Goal: Task Accomplishment & Management: Manage account settings

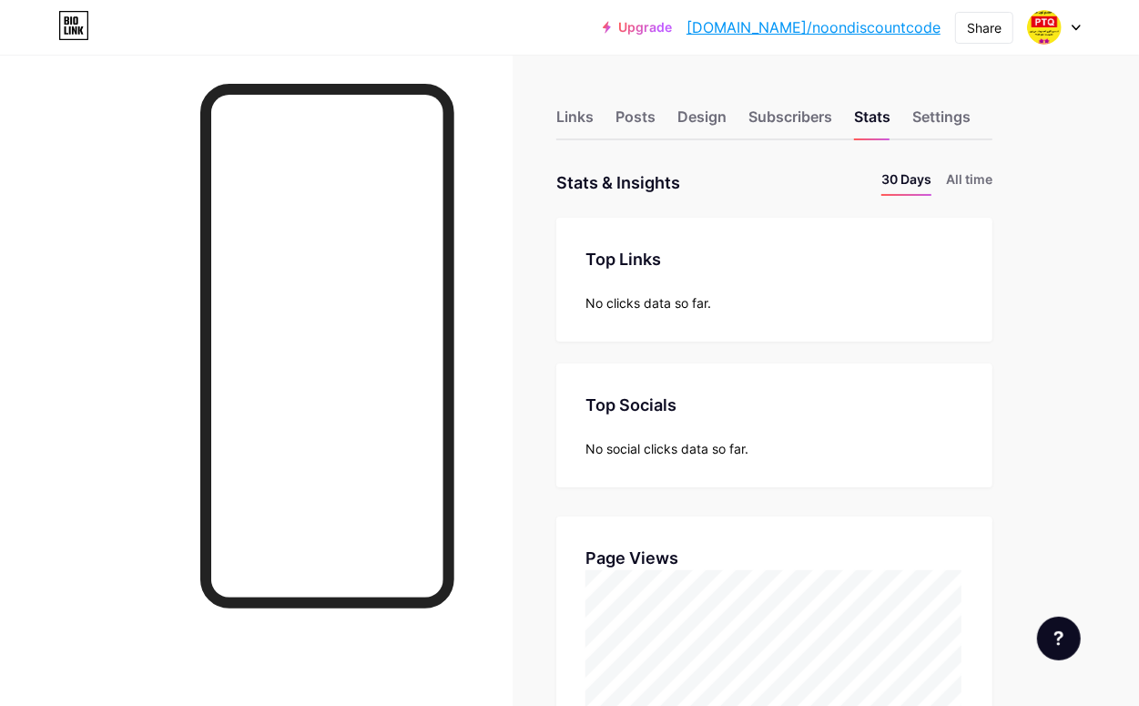
scroll to position [706, 1139]
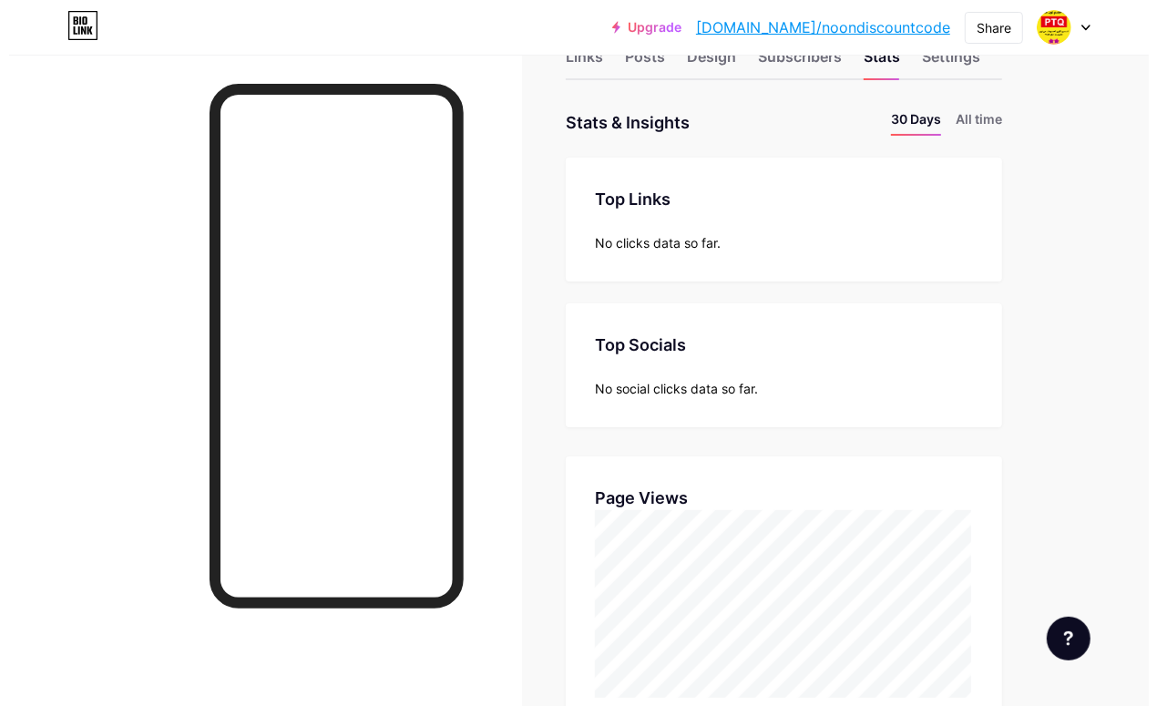
scroll to position [0, 0]
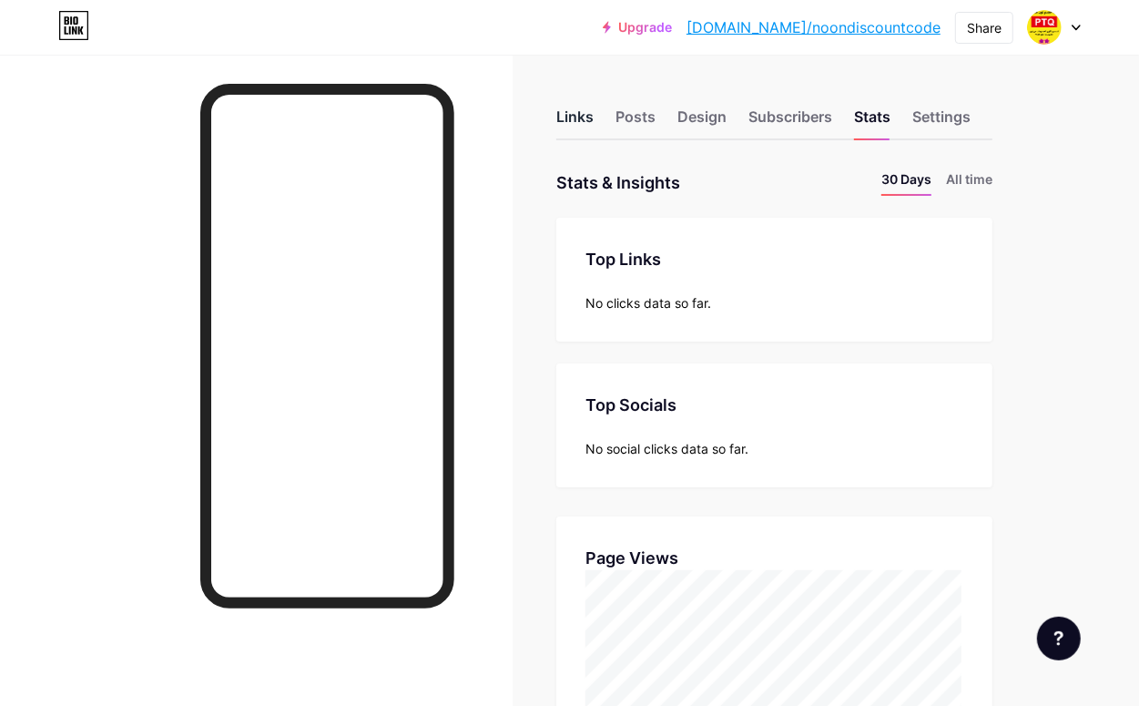
click at [575, 128] on div "Links" at bounding box center [574, 122] width 37 height 33
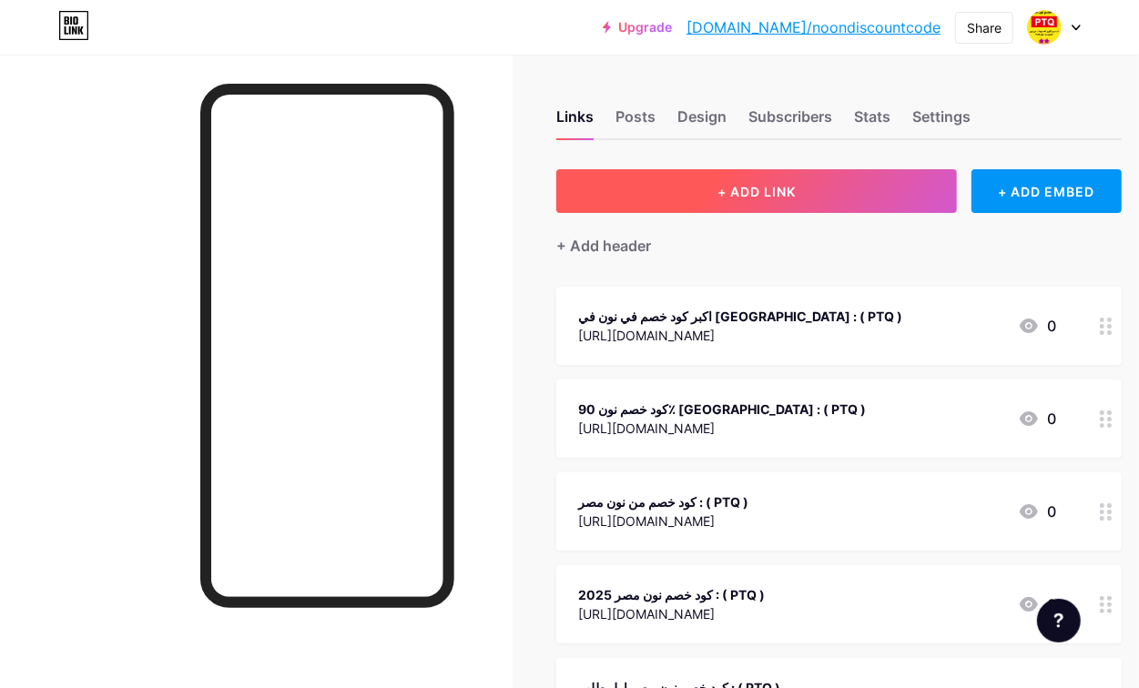
click at [835, 198] on button "+ ADD LINK" at bounding box center [756, 191] width 401 height 44
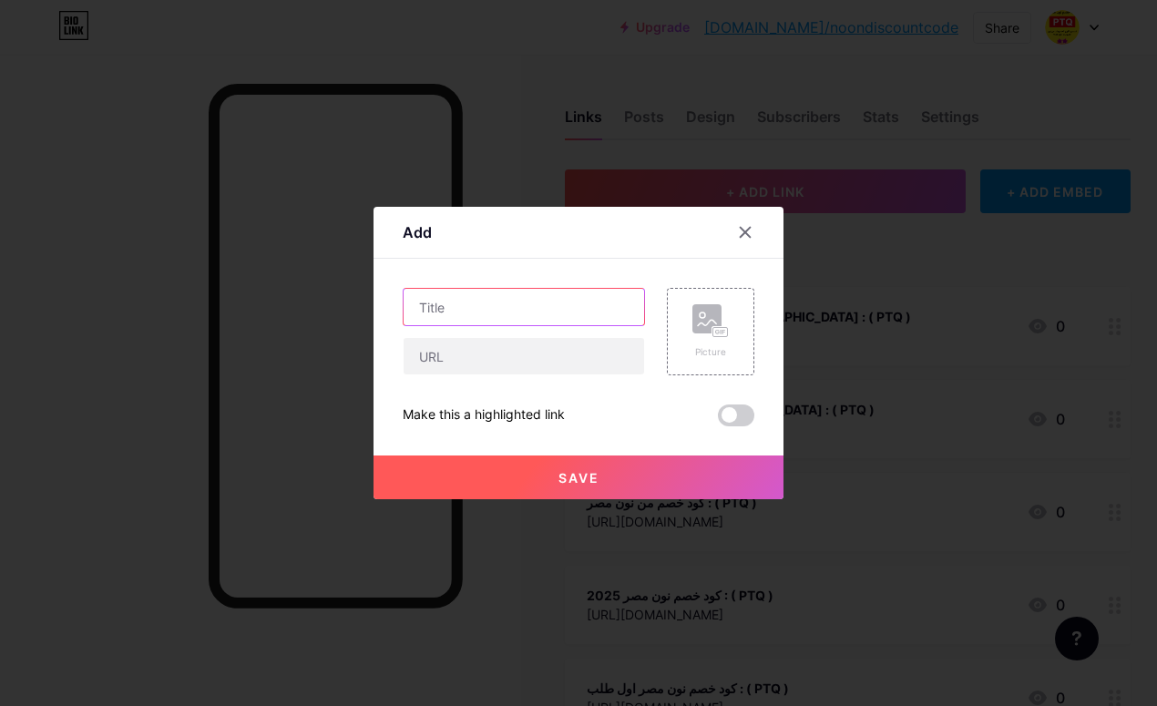
click at [513, 312] on input "text" at bounding box center [523, 307] width 240 height 36
type input ";"
paste input "كود خصم نون [PERSON_NAME]"
type input "كوبون كود خصم نون سارة الودعاني"
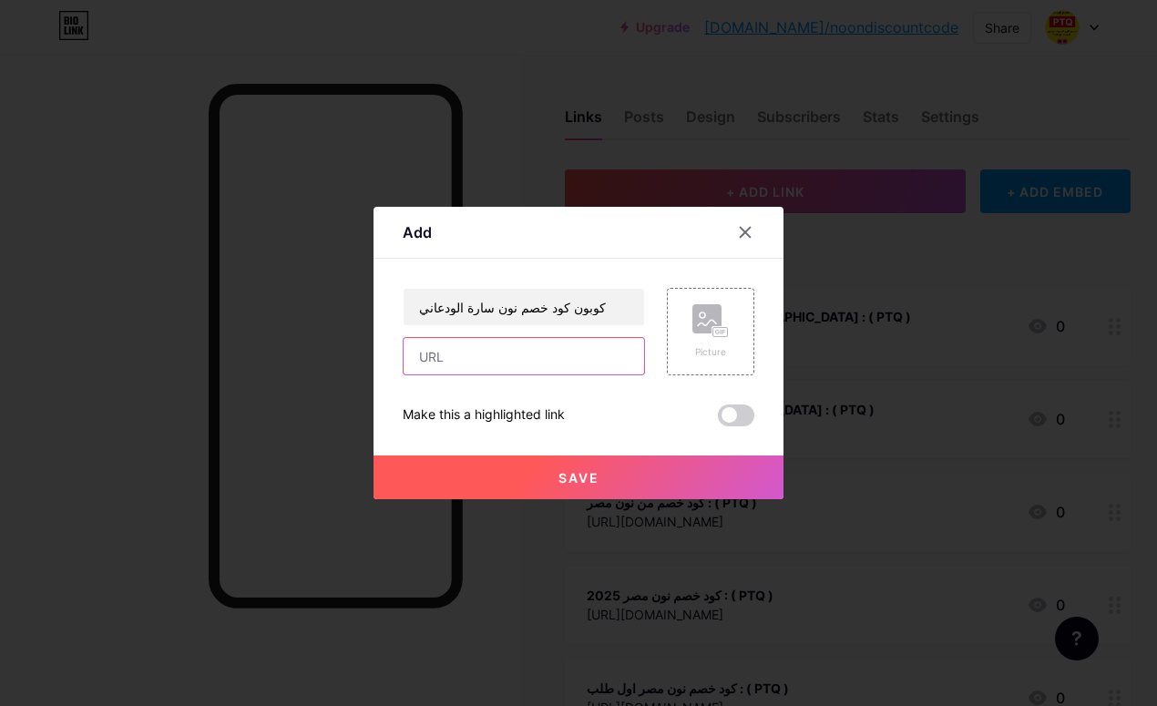
click at [571, 365] on input "text" at bounding box center [523, 356] width 240 height 36
paste input "[URL][DOMAIN_NAME]"
type input "[URL][DOMAIN_NAME]"
click at [611, 474] on button "Save" at bounding box center [578, 477] width 410 height 44
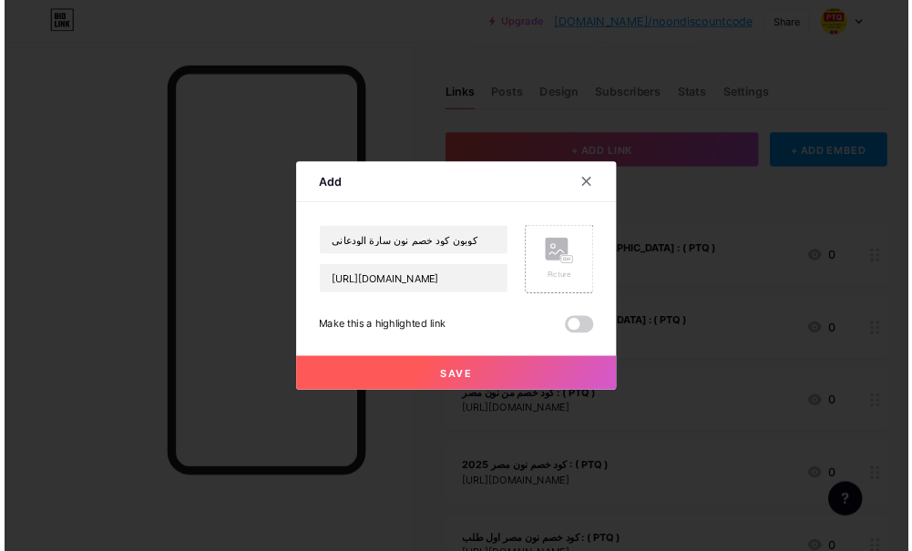
scroll to position [0, 0]
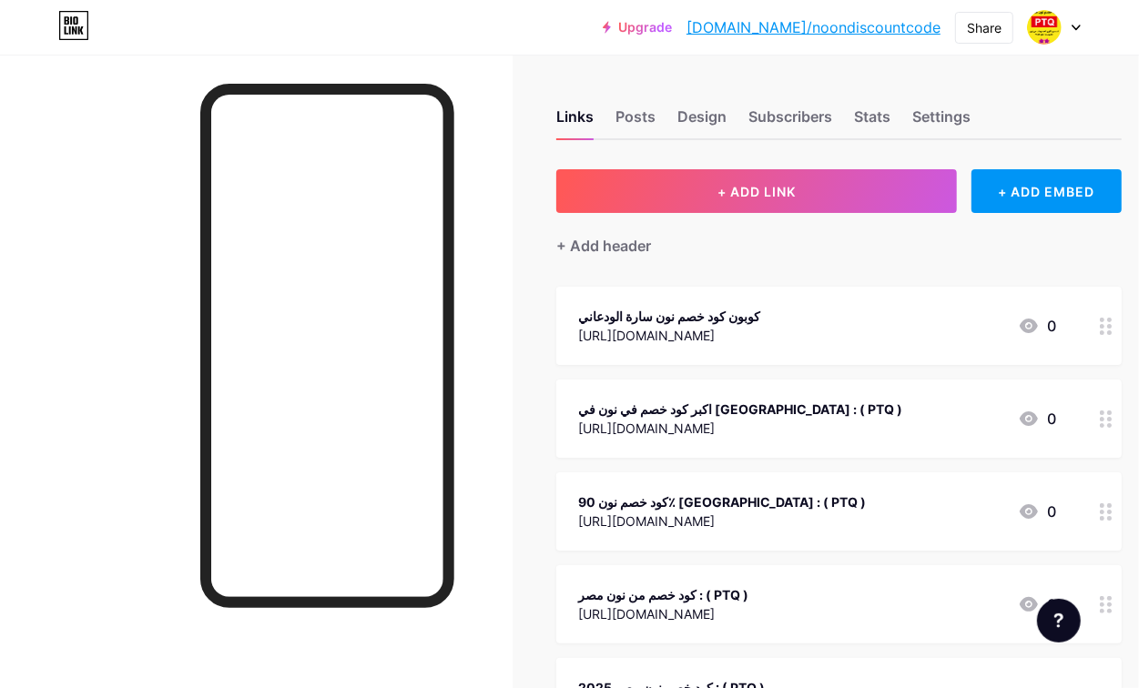
click at [812, 21] on link "[DOMAIN_NAME]/noondiscountcode" at bounding box center [814, 27] width 254 height 22
